Goal: Transaction & Acquisition: Purchase product/service

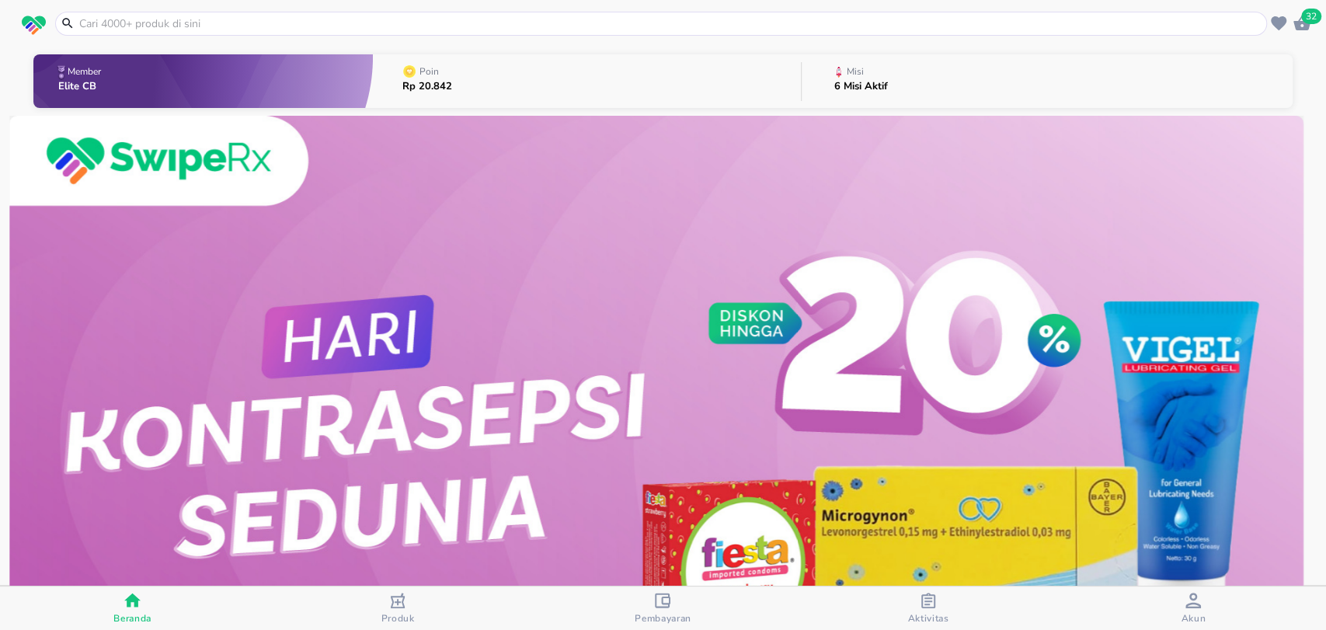
click at [556, 27] on input "text" at bounding box center [671, 24] width 1186 height 16
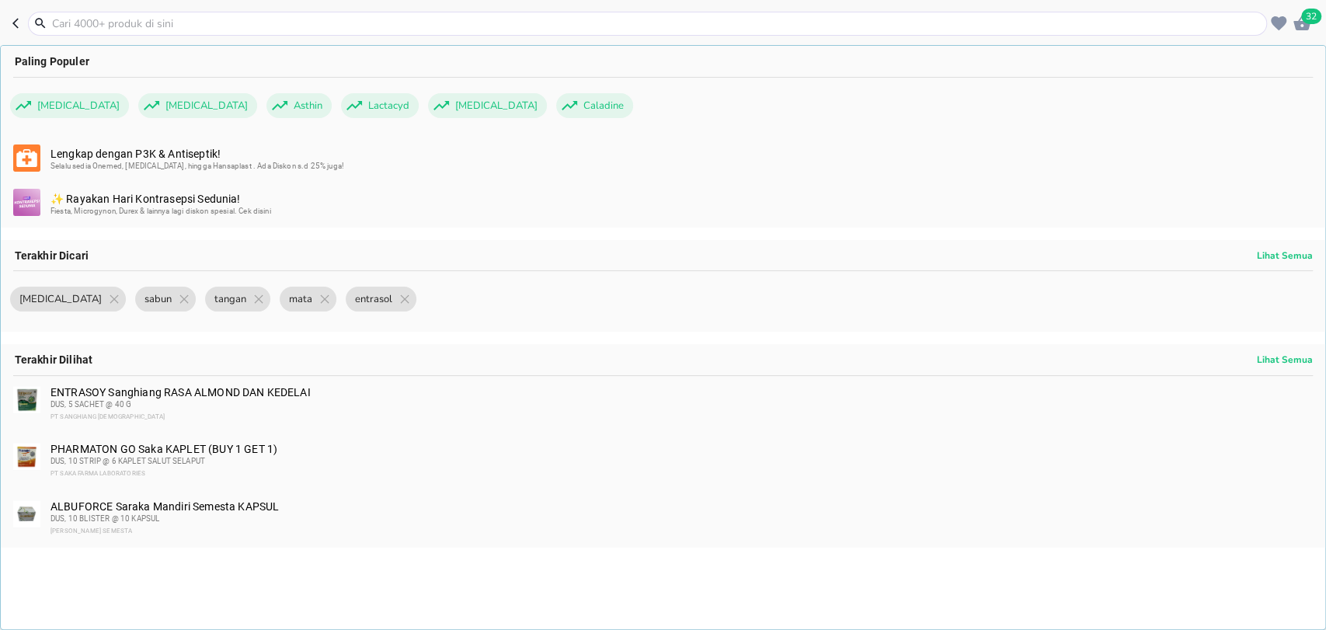
click at [75, 215] on div "Fiesta, Microgynon, Durex & lainnya lagi diskon spesial. Cek disini" at bounding box center [681, 211] width 1261 height 12
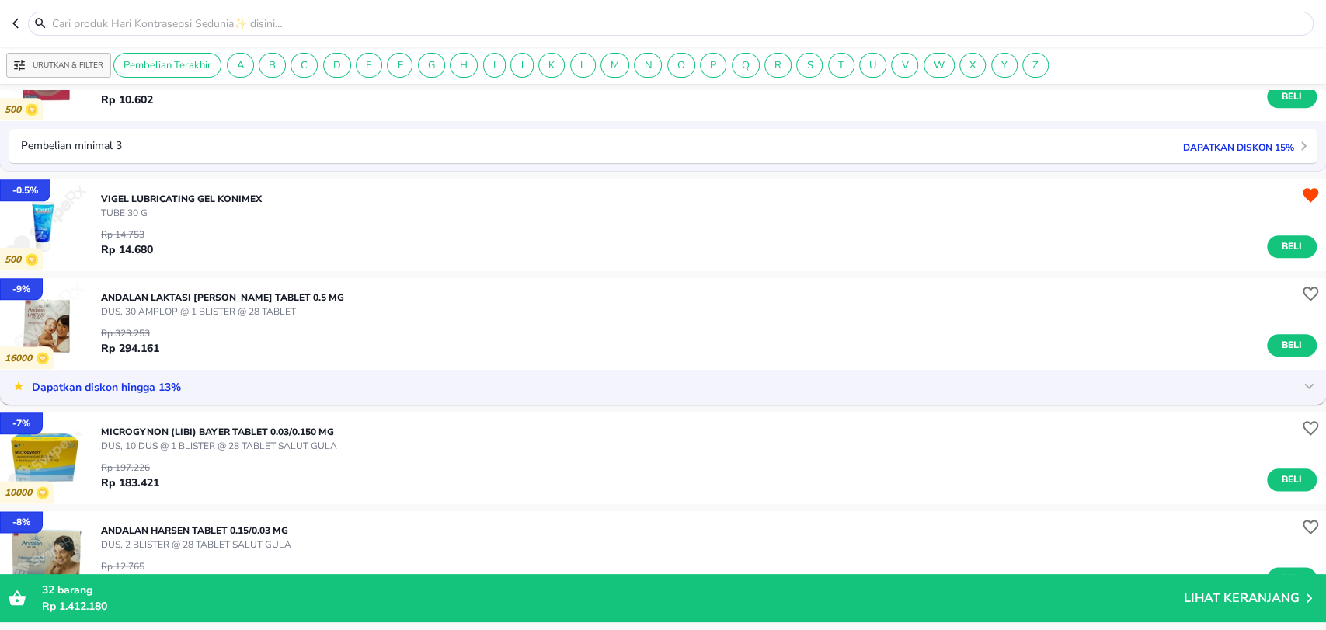
scroll to position [1331, 0]
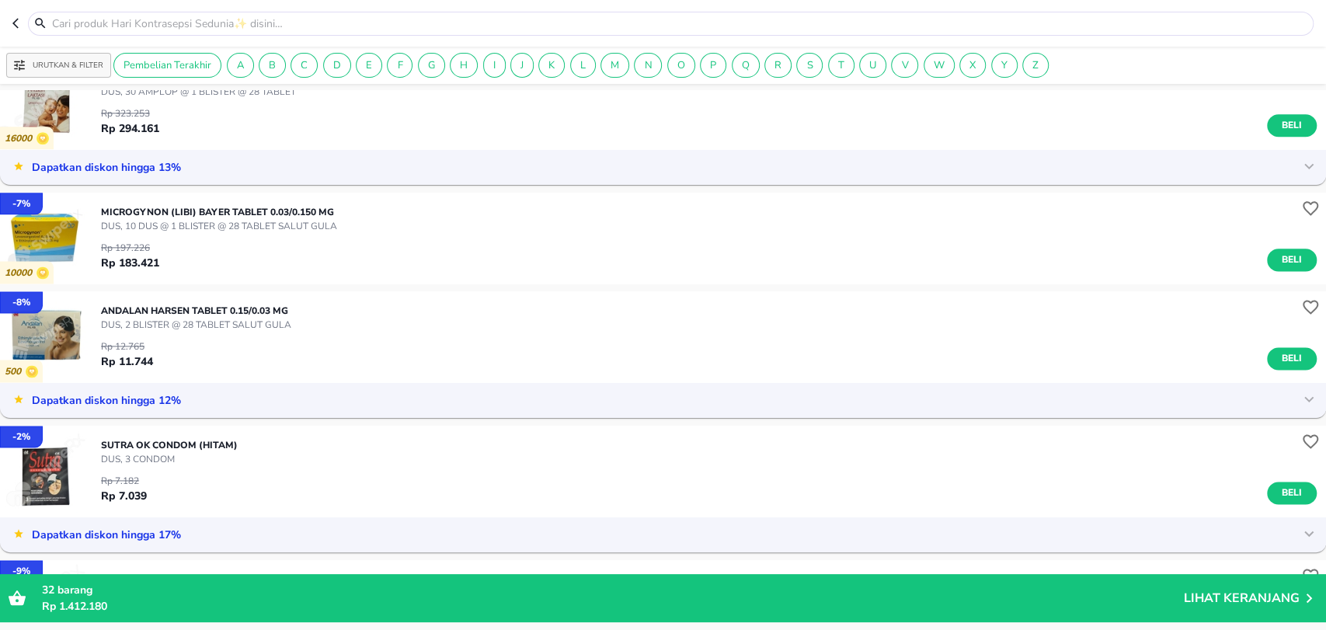
click at [10, 26] on header at bounding box center [663, 23] width 1326 height 47
click at [12, 26] on icon "button" at bounding box center [18, 23] width 12 height 12
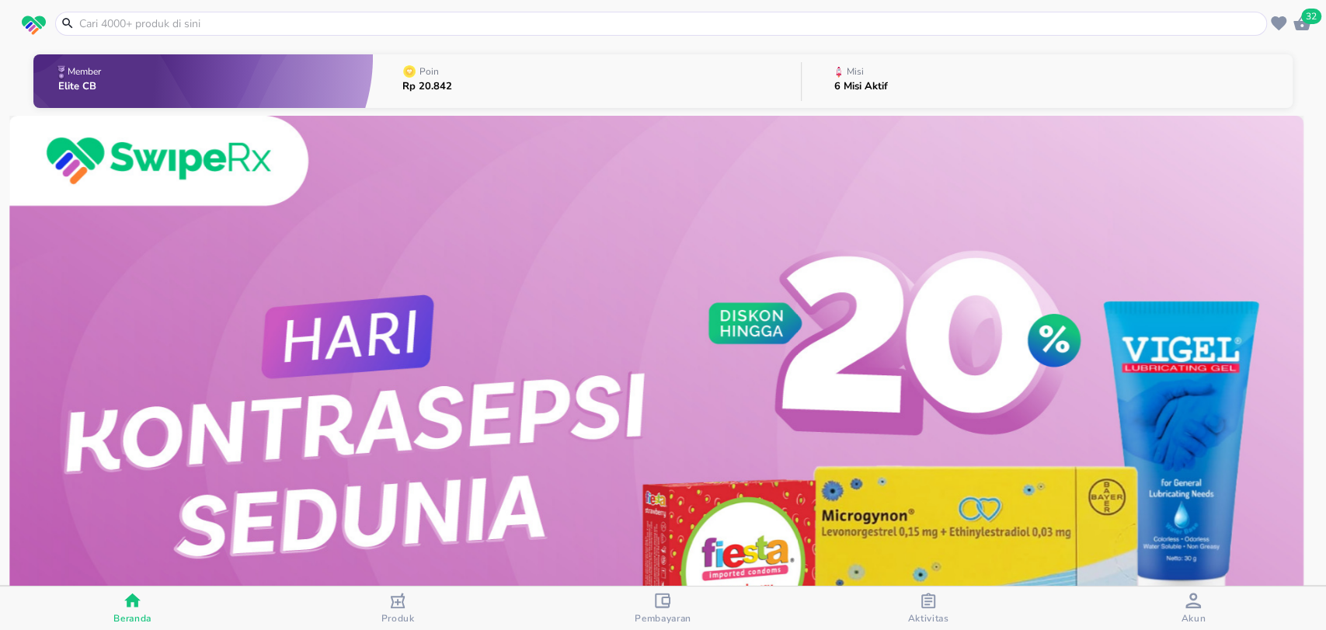
click at [118, 22] on input "text" at bounding box center [671, 24] width 1186 height 16
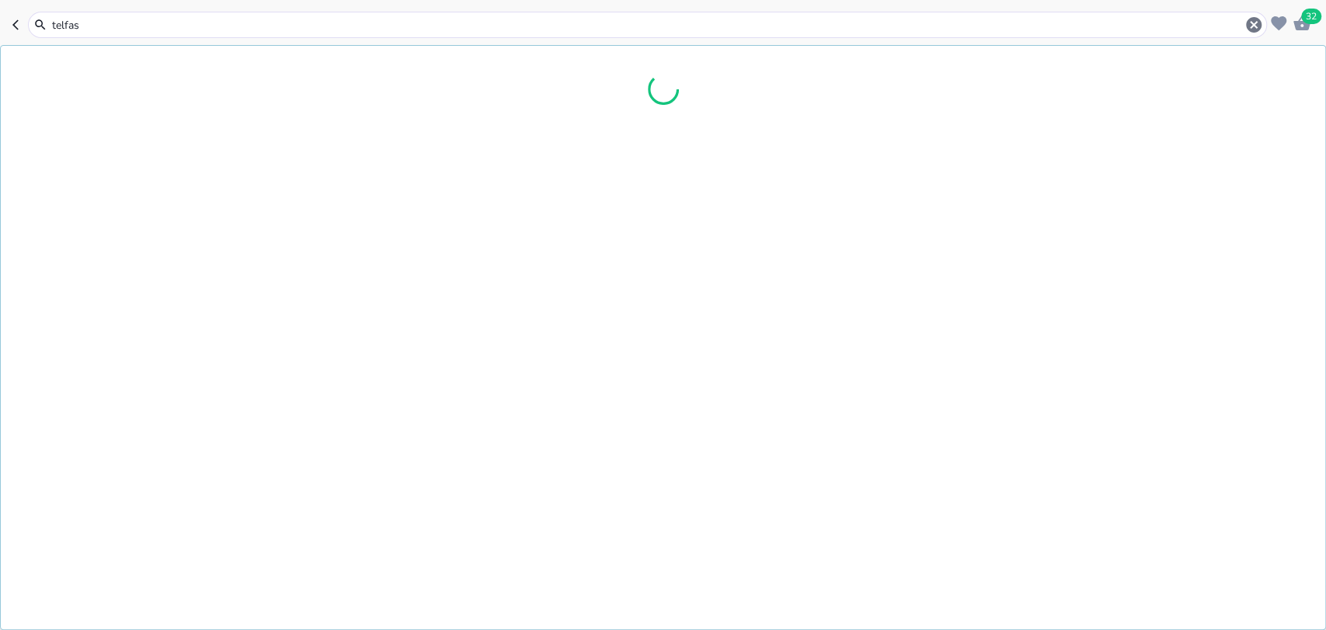
type input "[MEDICAL_DATA]"
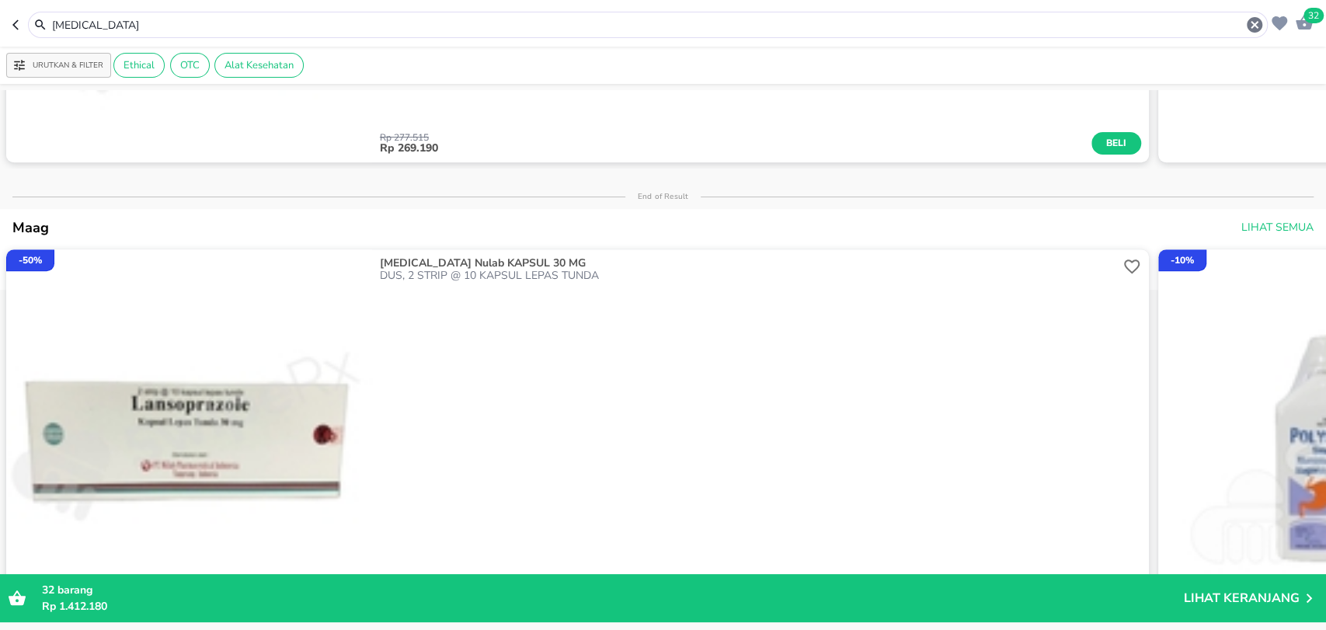
scroll to position [731, 0]
